Goal: Information Seeking & Learning: Learn about a topic

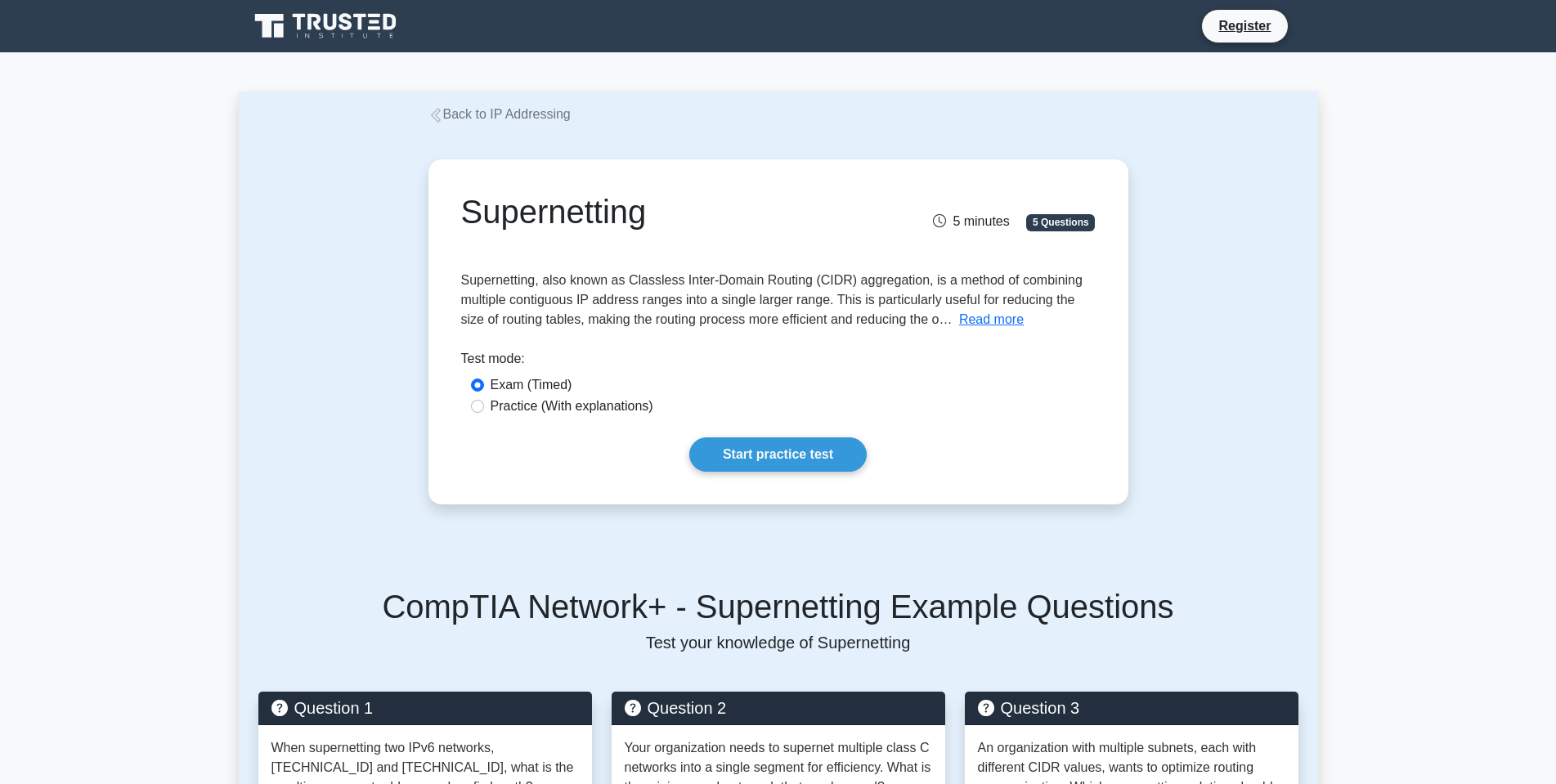
click at [574, 411] on label "Practice (With explanations)" at bounding box center [571, 406] width 163 height 20
click at [484, 411] on input "Practice (With explanations)" at bounding box center [477, 406] width 13 height 13
radio input "true"
click at [806, 442] on link "Start practice test" at bounding box center [778, 455] width 177 height 34
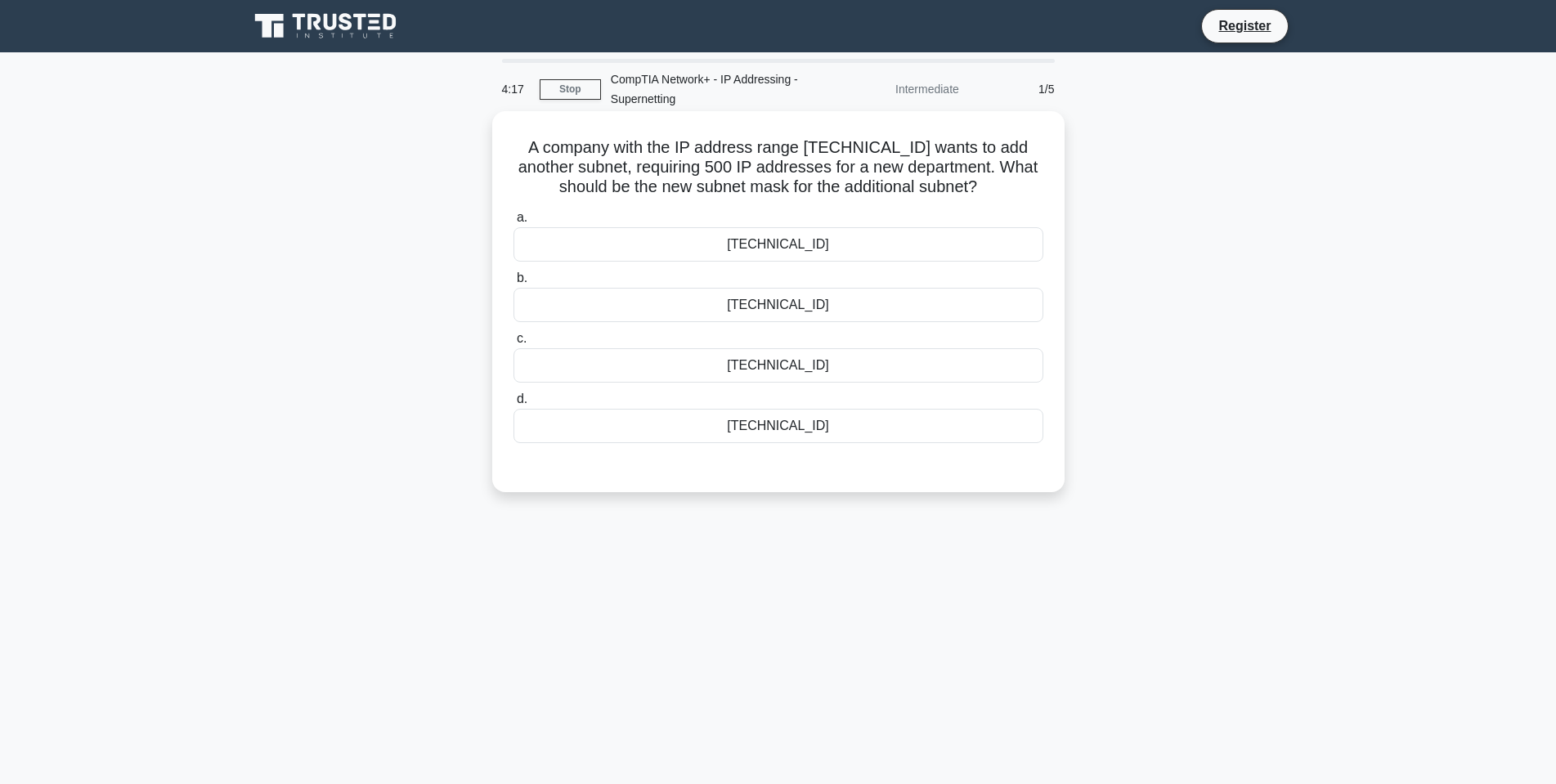
click at [764, 324] on div "a. [TECHNICAL_ID] b. [TECHNICAL_ID] c. d." at bounding box center [778, 325] width 549 height 242
click at [775, 307] on div "[TECHNICAL_ID]" at bounding box center [778, 305] width 530 height 34
click at [513, 283] on input "b. [TECHNICAL_ID]" at bounding box center [513, 278] width 0 height 11
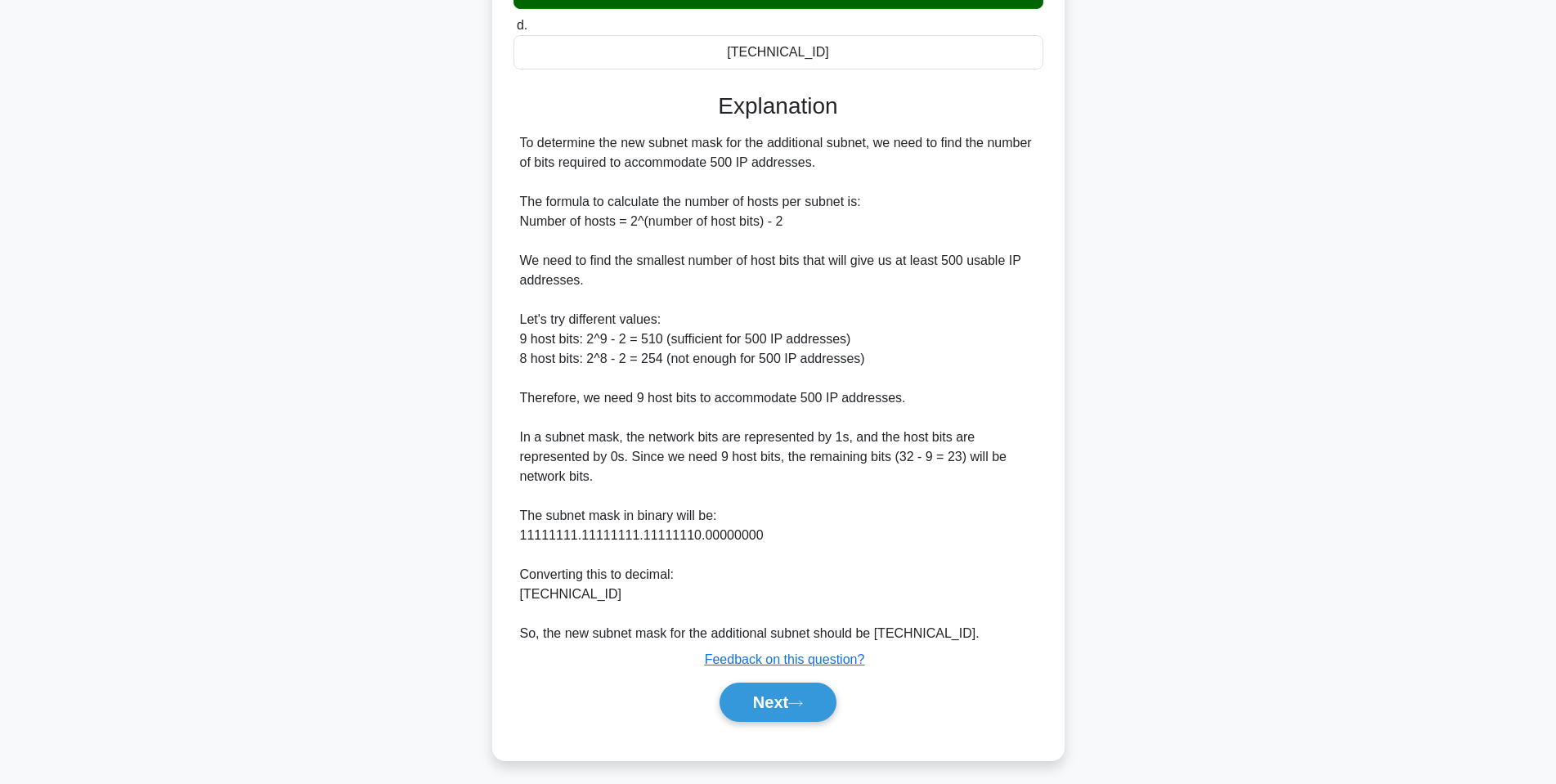
scroll to position [383, 0]
